Goal: Task Accomplishment & Management: Use online tool/utility

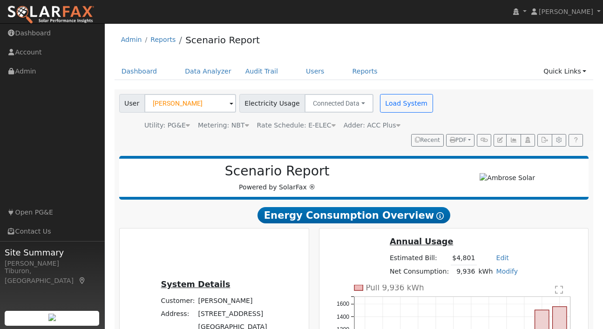
scroll to position [932, 0]
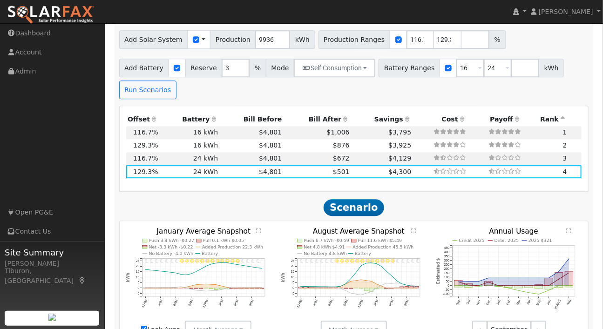
click at [61, 15] on img at bounding box center [51, 15] width 88 height 20
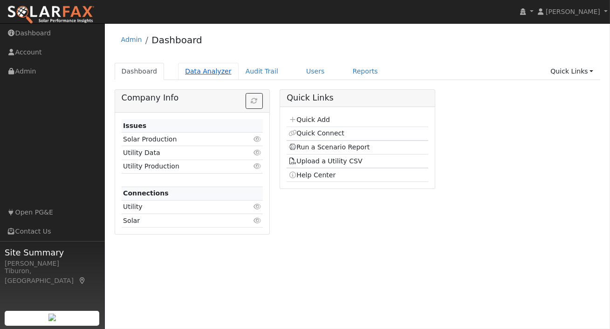
click at [201, 73] on link "Data Analyzer" at bounding box center [208, 71] width 61 height 17
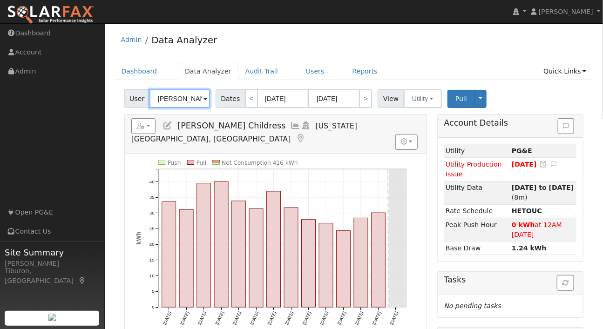
click at [171, 99] on input "Lela Childress" at bounding box center [180, 98] width 61 height 19
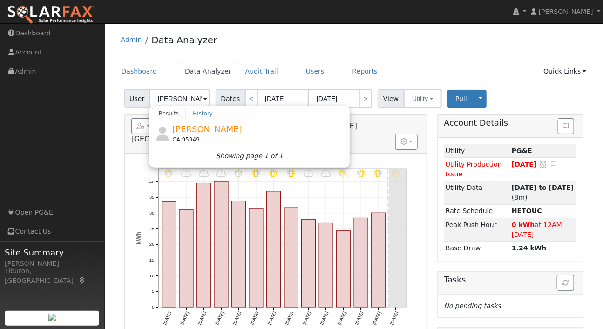
click at [200, 129] on span "Eric Fulda" at bounding box center [207, 129] width 70 height 10
type input "Eric Fulda"
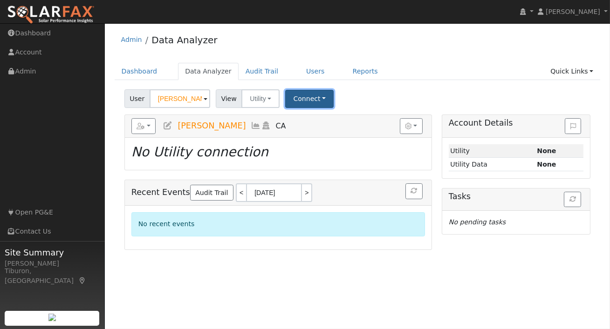
click at [314, 102] on button "Connect" at bounding box center [309, 99] width 48 height 18
click at [396, 97] on div "User Eric Fulda Account Default Account Default Account CA 95949 Primary Accoun…" at bounding box center [358, 97] width 470 height 22
